Goal: Transaction & Acquisition: Download file/media

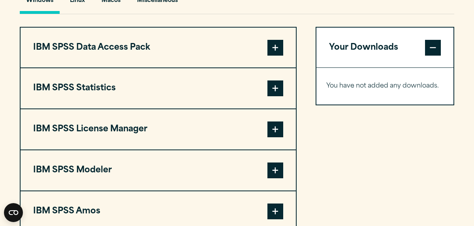
scroll to position [593, 0]
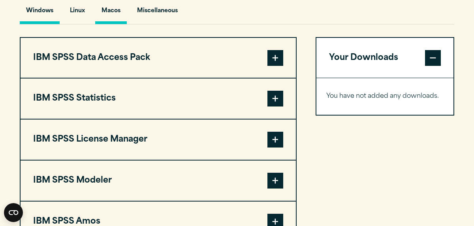
click at [114, 24] on button "Macos" at bounding box center [111, 13] width 32 height 23
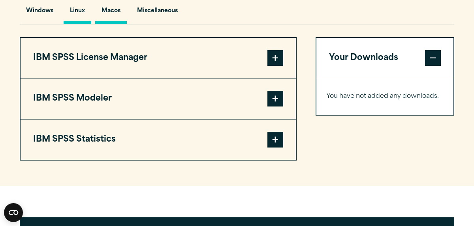
click at [76, 24] on button "Linux" at bounding box center [78, 13] width 28 height 23
click at [115, 24] on button "Macos" at bounding box center [111, 13] width 32 height 23
click at [165, 24] on button "Miscellaneous" at bounding box center [157, 13] width 53 height 23
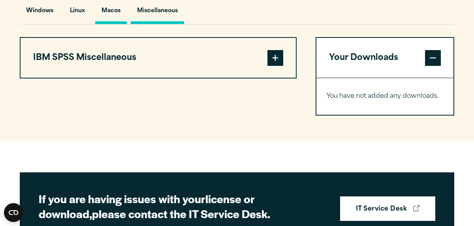
click at [111, 24] on button "Macos" at bounding box center [111, 13] width 32 height 23
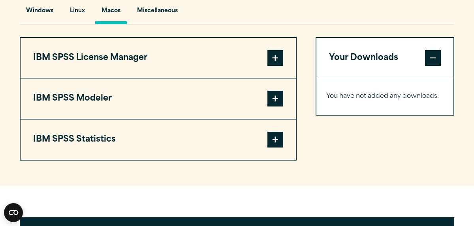
click at [272, 148] on span at bounding box center [275, 140] width 16 height 16
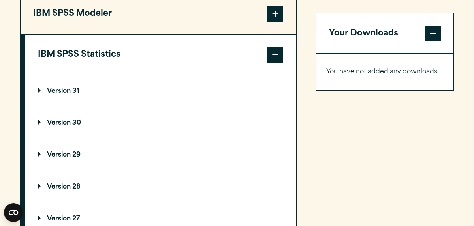
scroll to position [674, 0]
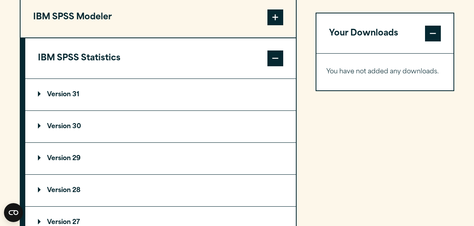
click at [77, 111] on summary "Version 31" at bounding box center [160, 95] width 271 height 32
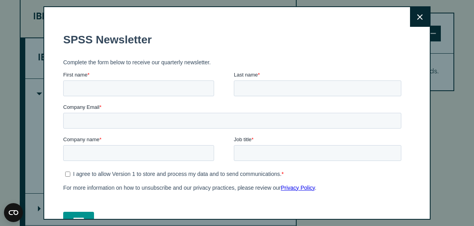
click at [414, 16] on button "Close" at bounding box center [420, 17] width 20 height 20
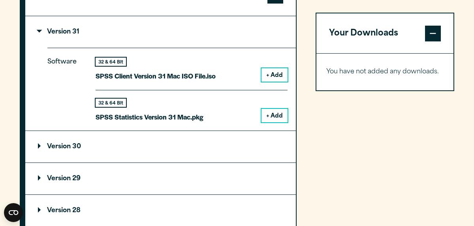
scroll to position [738, 0]
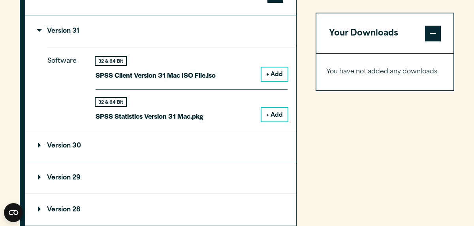
click at [271, 122] on button "+ Add" at bounding box center [274, 114] width 26 height 13
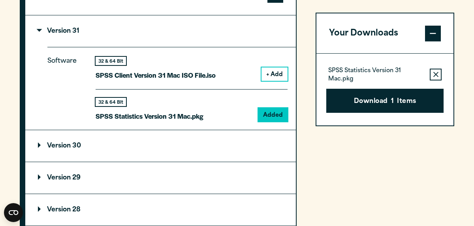
click at [271, 81] on button "+ Add" at bounding box center [274, 74] width 26 height 13
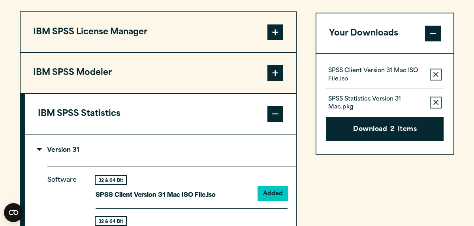
scroll to position [572, 0]
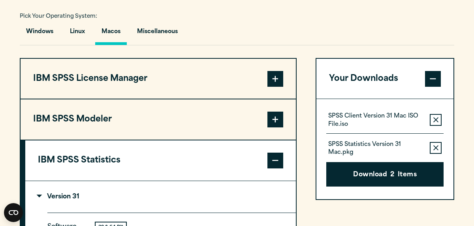
click at [282, 87] on span at bounding box center [275, 79] width 16 height 16
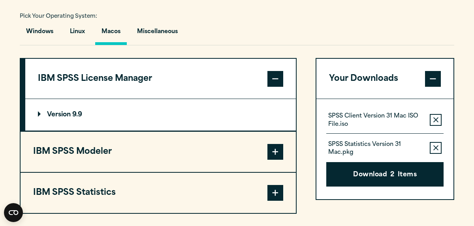
click at [144, 127] on summary "Version 9.9" at bounding box center [160, 115] width 271 height 32
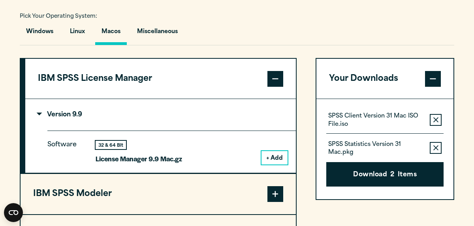
click at [278, 165] on button "+ Add" at bounding box center [274, 157] width 26 height 13
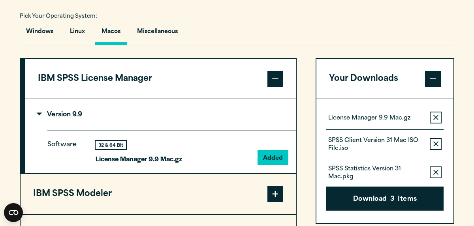
click at [280, 87] on span at bounding box center [275, 79] width 16 height 16
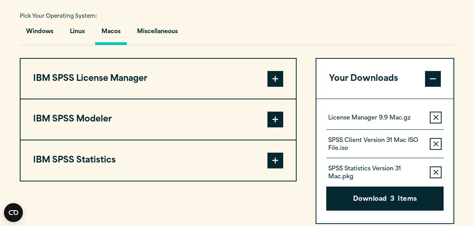
click at [280, 128] on span at bounding box center [275, 120] width 16 height 16
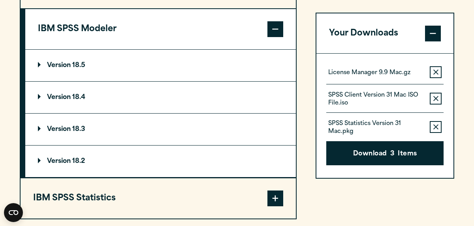
scroll to position [663, 0]
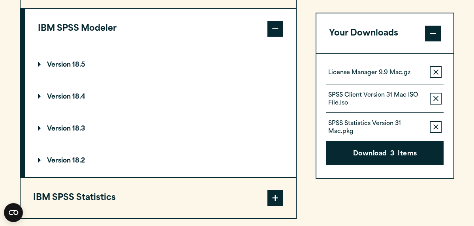
click at [151, 81] on summary "Version 18.5" at bounding box center [160, 65] width 271 height 32
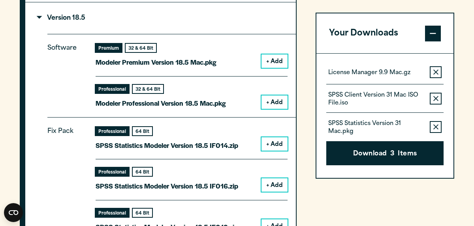
scroll to position [709, 0]
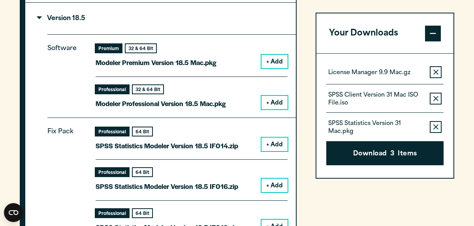
click at [271, 68] on button "+ Add" at bounding box center [274, 61] width 26 height 13
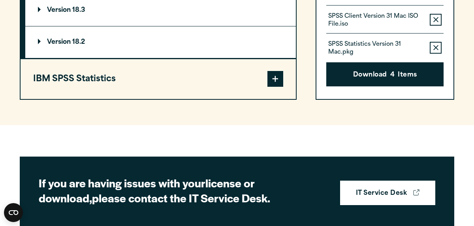
click at [278, 87] on span at bounding box center [275, 79] width 16 height 16
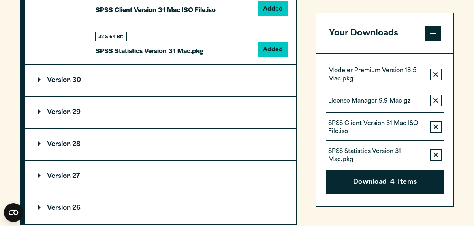
scroll to position [803, 0]
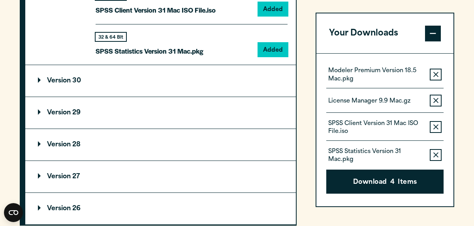
click at [435, 73] on icon "button" at bounding box center [435, 75] width 5 height 6
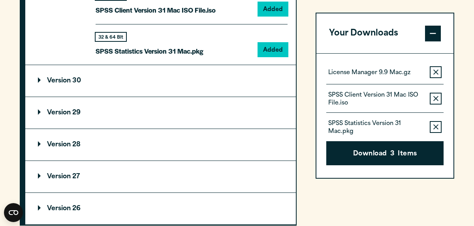
scroll to position [791, 0]
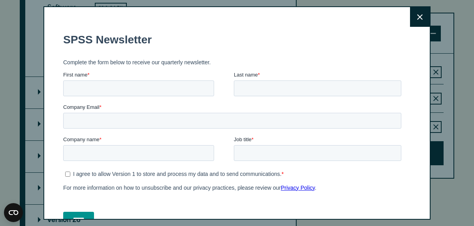
click at [409, 13] on div "Close" at bounding box center [236, 113] width 387 height 214
click at [422, 20] on icon at bounding box center [420, 17] width 6 height 6
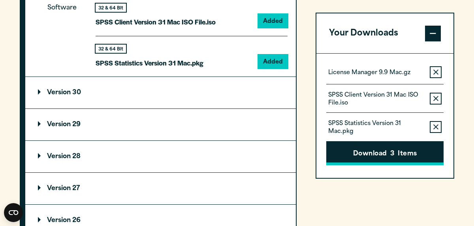
click at [386, 157] on button "Download 3 Items" at bounding box center [384, 153] width 117 height 24
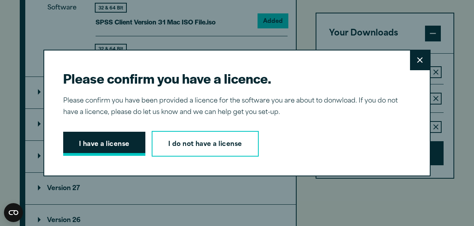
click at [97, 141] on button "I have a license" at bounding box center [104, 144] width 82 height 24
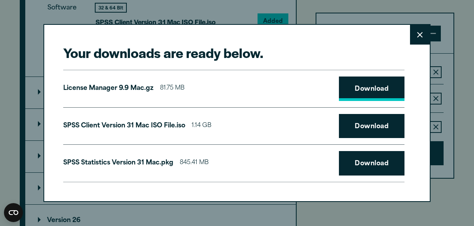
click at [372, 90] on link "Download" at bounding box center [372, 89] width 66 height 24
click at [363, 132] on link "Download" at bounding box center [372, 126] width 66 height 24
click at [365, 167] on link "Download" at bounding box center [372, 163] width 66 height 24
